Goal: Find specific page/section: Find specific page/section

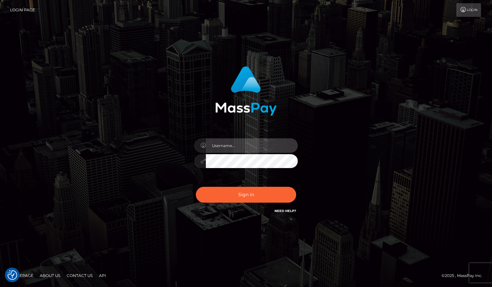
click at [228, 146] on input "text" at bounding box center [252, 145] width 92 height 15
paste input "MaryJoy"
type input "MaryJoy"
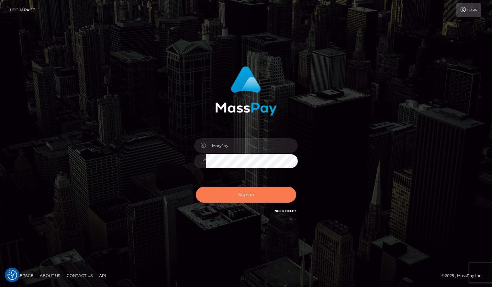
click at [243, 193] on button "Sign in" at bounding box center [246, 195] width 100 height 16
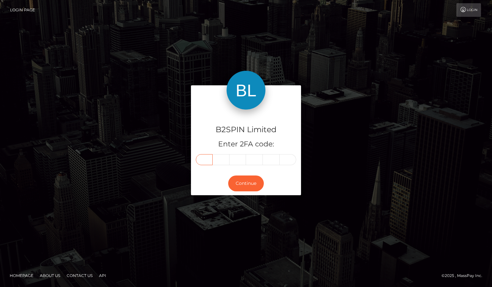
click at [202, 159] on input "text" at bounding box center [204, 159] width 17 height 11
type input "9"
type input "7"
type input "3"
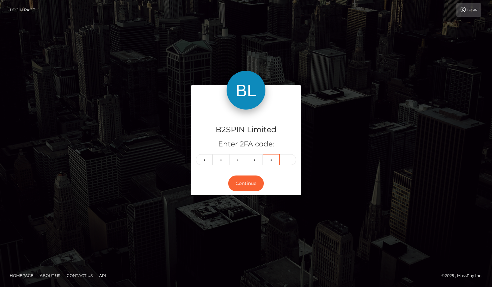
type input "1"
type input "4"
click at [247, 177] on button "Continue" at bounding box center [246, 184] width 36 height 16
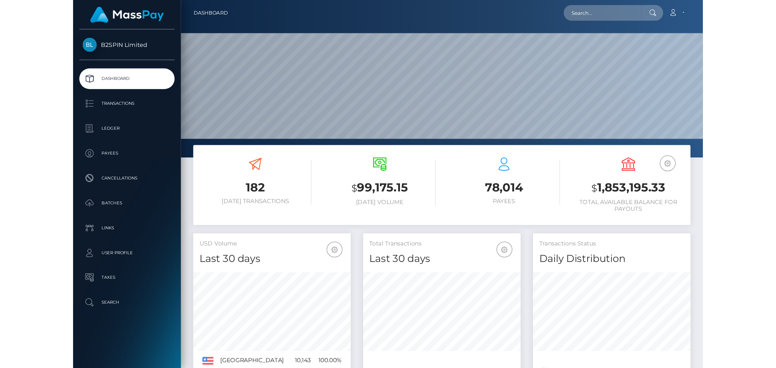
scroll to position [114, 123]
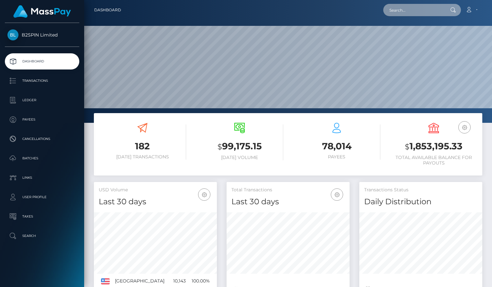
click at [423, 10] on input "text" at bounding box center [413, 10] width 61 height 12
paste input "3337891"
click at [406, 10] on input "3337891" at bounding box center [413, 10] width 61 height 12
paste input "2055185063"
type input "2055185063"
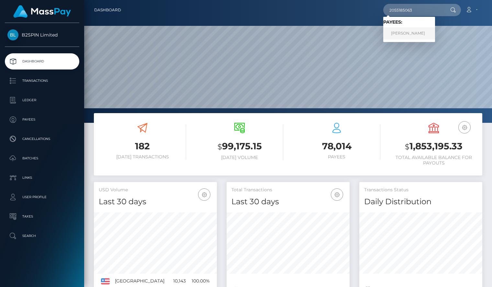
click at [401, 28] on link "CHENG YANG" at bounding box center [409, 33] width 52 height 12
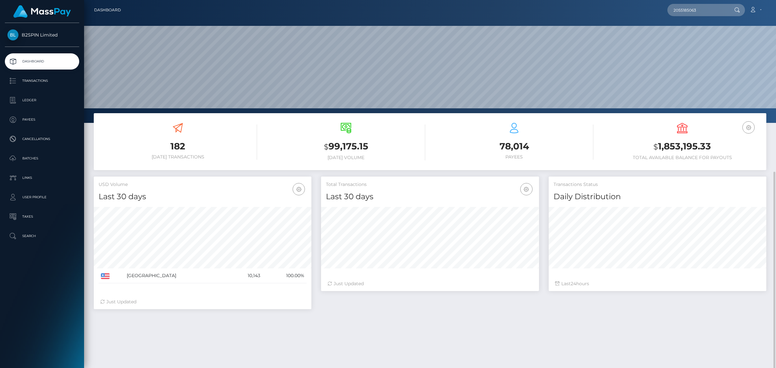
scroll to position [96, 0]
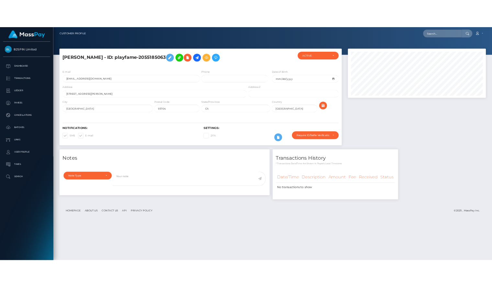
scroll to position [78, 217]
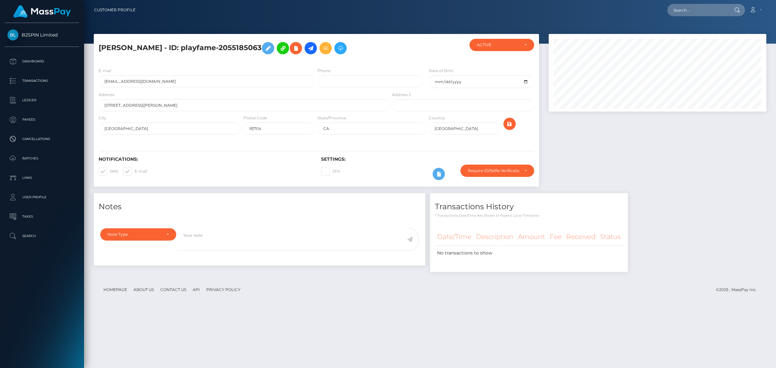
drag, startPoint x: 586, startPoint y: 180, endPoint x: 575, endPoint y: 179, distance: 11.1
click at [583, 180] on div at bounding box center [657, 113] width 227 height 159
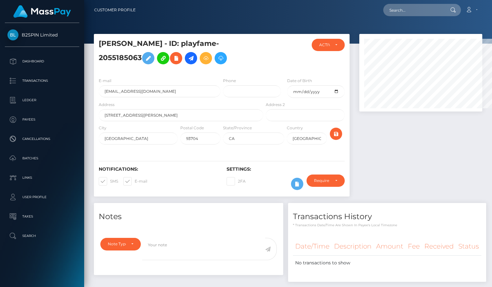
scroll to position [323332, 323286]
drag, startPoint x: 52, startPoint y: 263, endPoint x: 28, endPoint y: 47, distance: 216.7
click at [52, 263] on div "B2SPIN Limited Dashboard Transactions Ledger Payees Cancellations Batches" at bounding box center [42, 154] width 84 height 263
